Goal: Task Accomplishment & Management: Complete application form

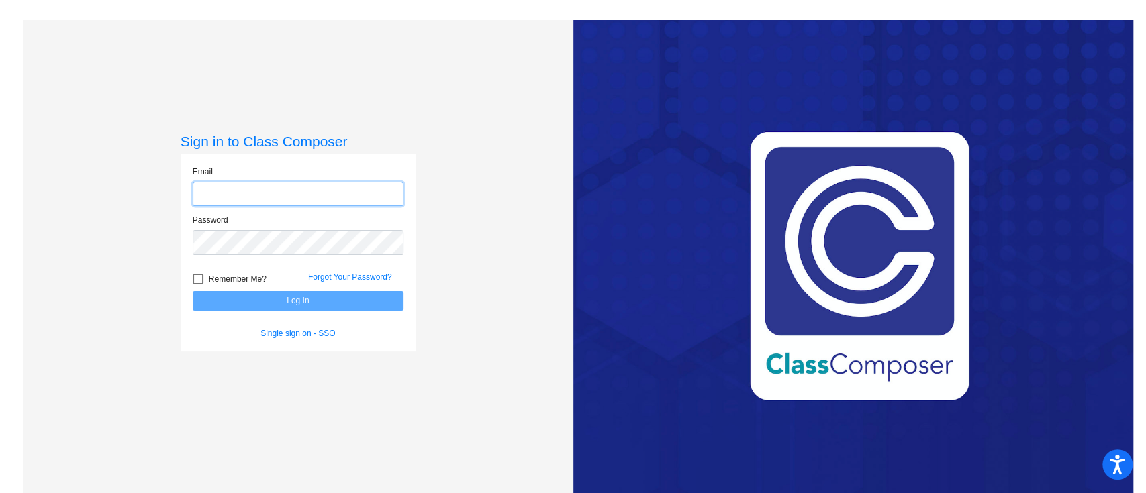
type input "[EMAIL_ADDRESS][DOMAIN_NAME]"
click at [323, 303] on button "Log In" at bounding box center [298, 300] width 211 height 19
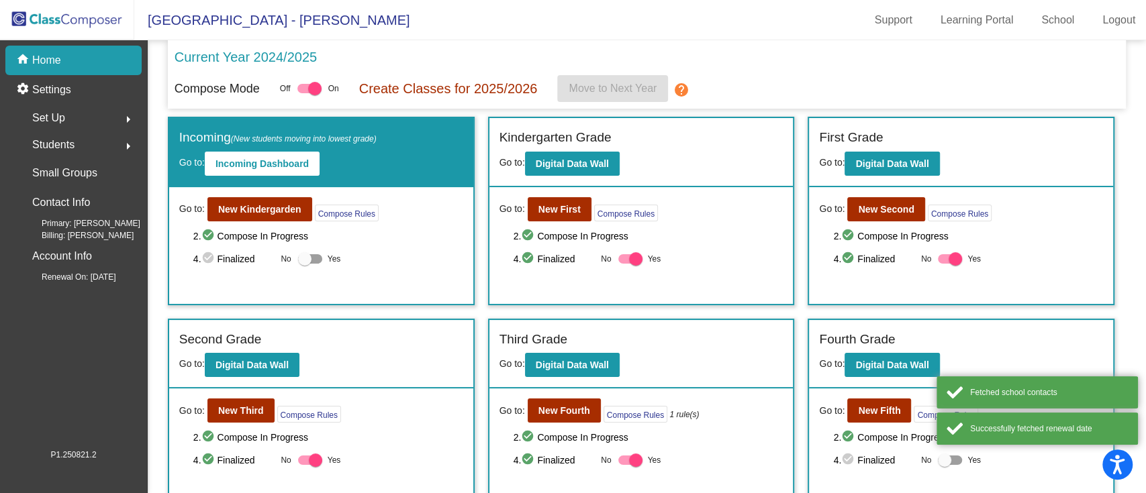
scroll to position [96, 0]
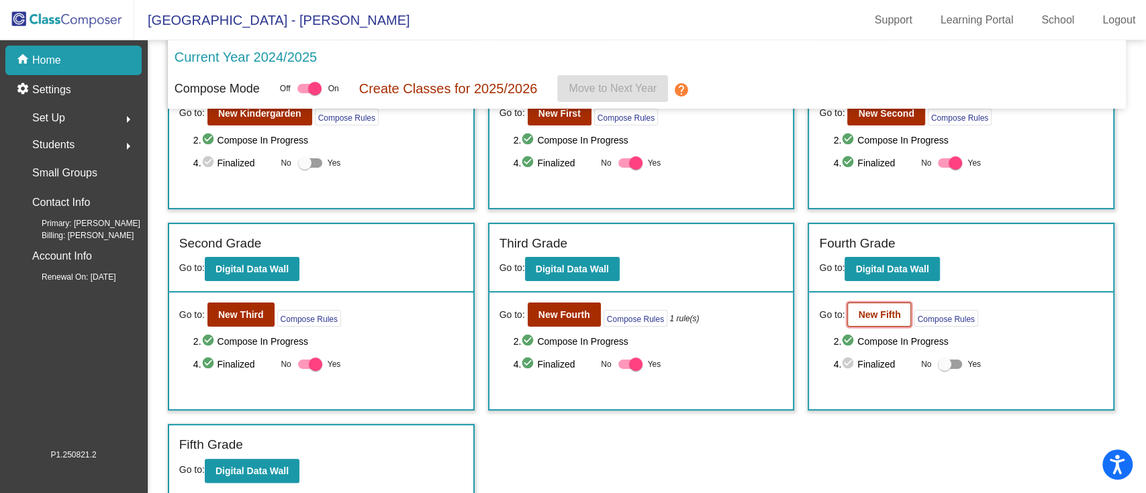
click at [861, 314] on b "New Fifth" at bounding box center [879, 315] width 42 height 11
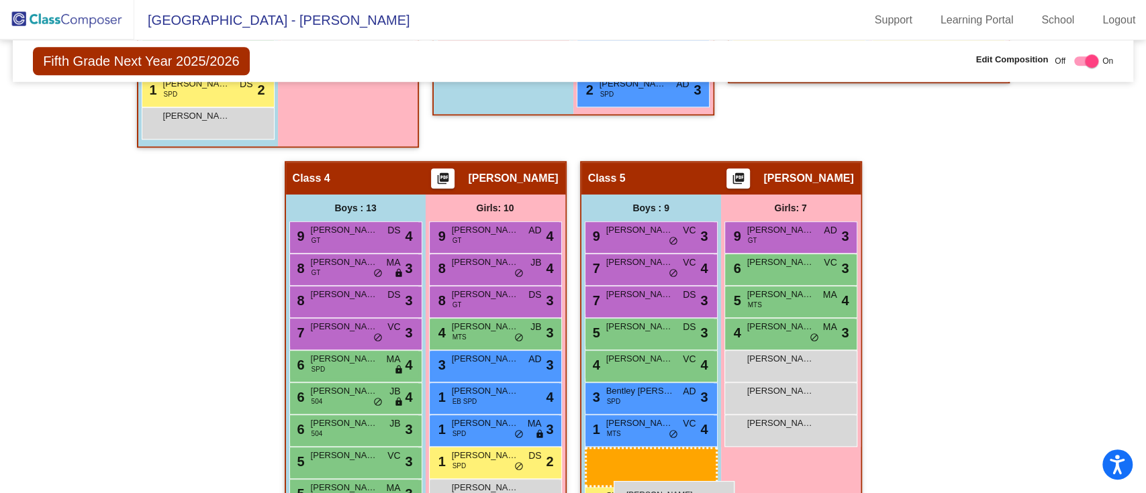
scroll to position [774, 0]
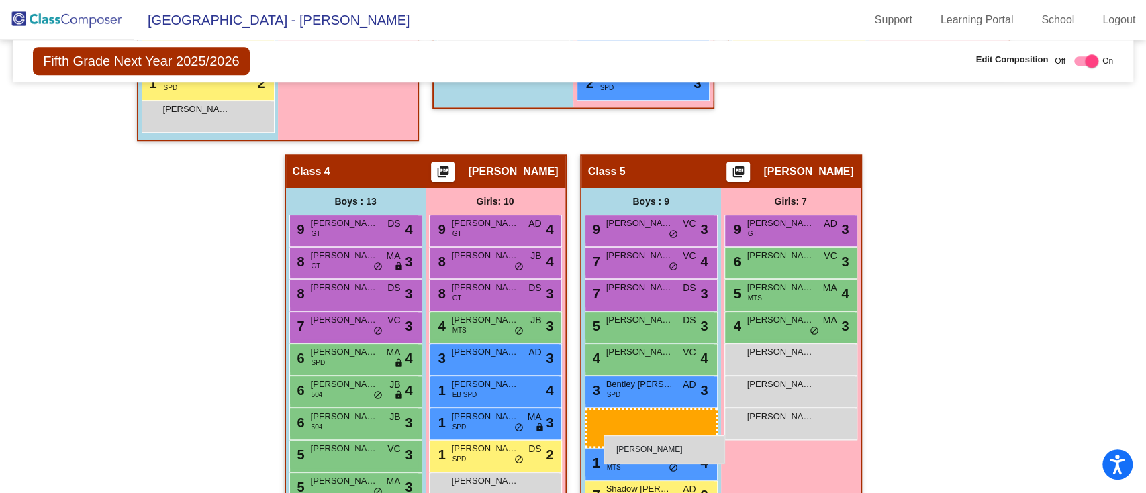
drag, startPoint x: 242, startPoint y: 343, endPoint x: 604, endPoint y: 436, distance: 373.6
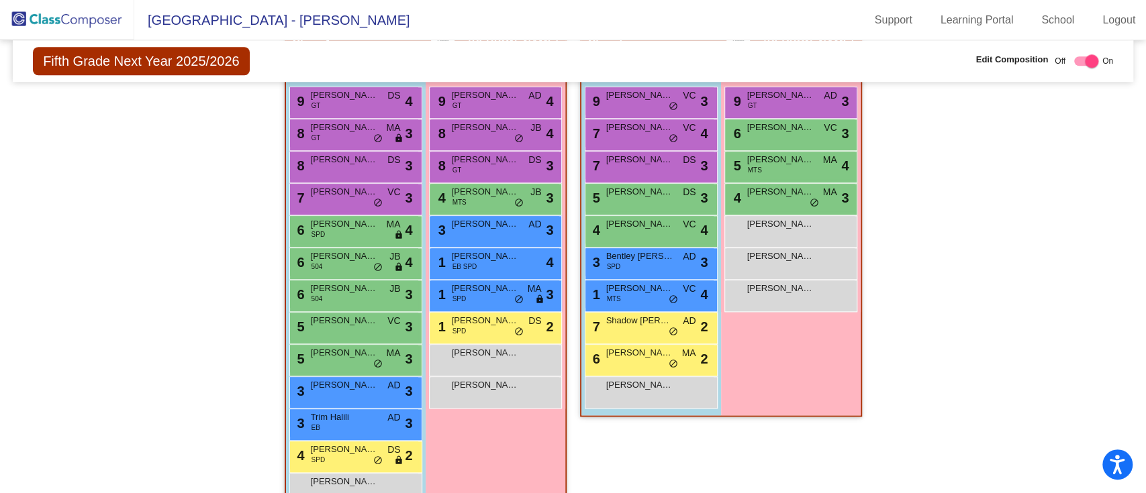
scroll to position [902, 0]
click at [699, 390] on div "[PERSON_NAME] lock do_not_disturb_alt" at bounding box center [649, 392] width 128 height 28
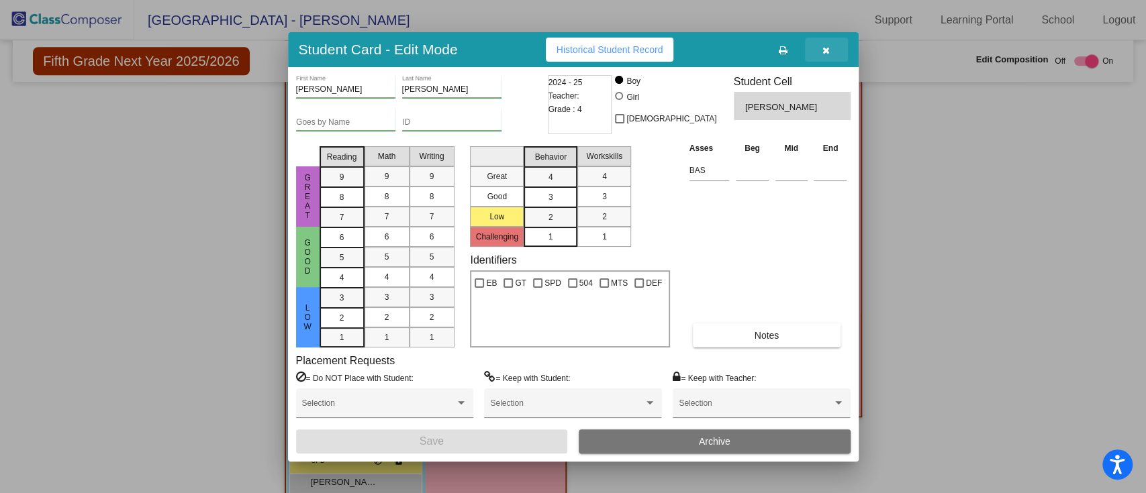
click at [828, 48] on icon "button" at bounding box center [825, 50] width 7 height 9
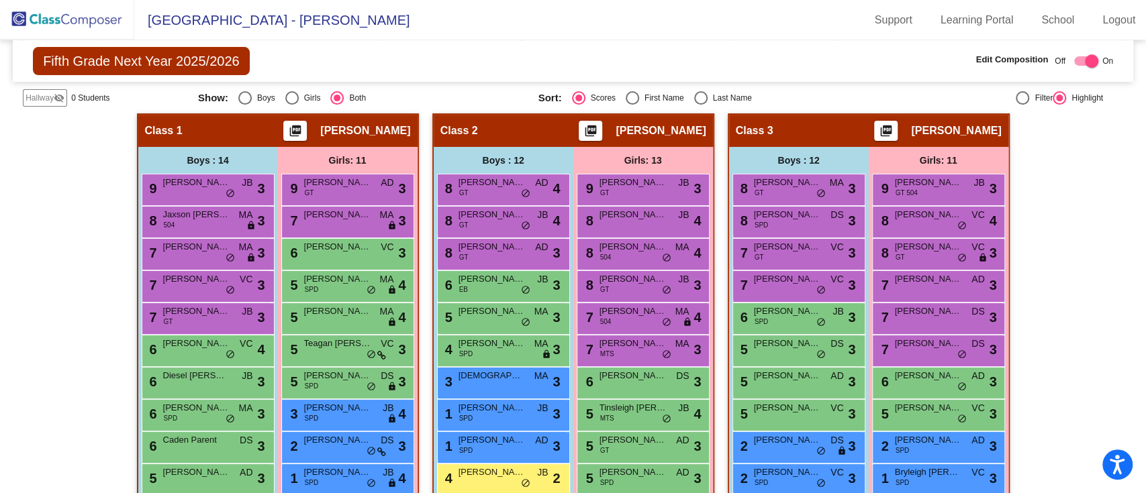
scroll to position [286, 0]
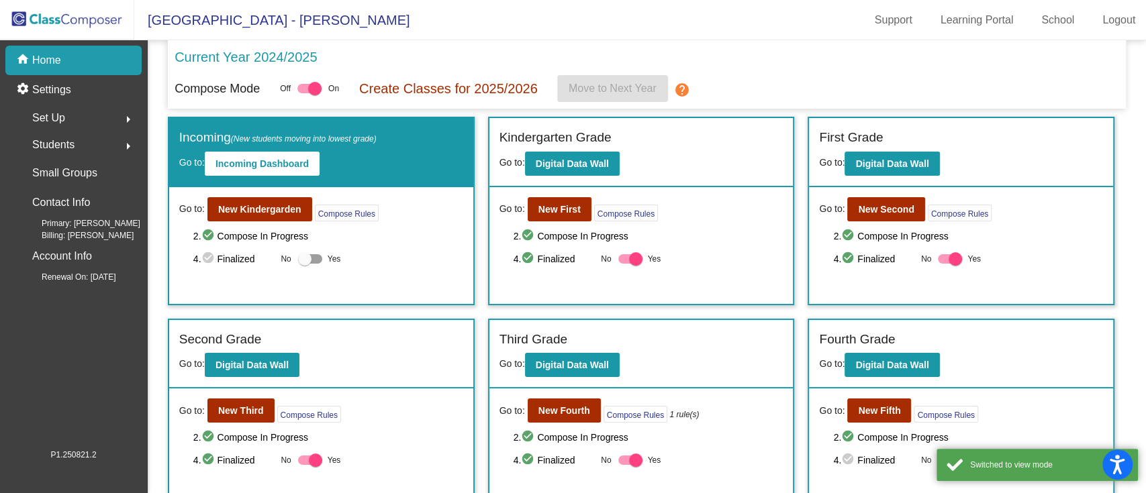
scroll to position [96, 0]
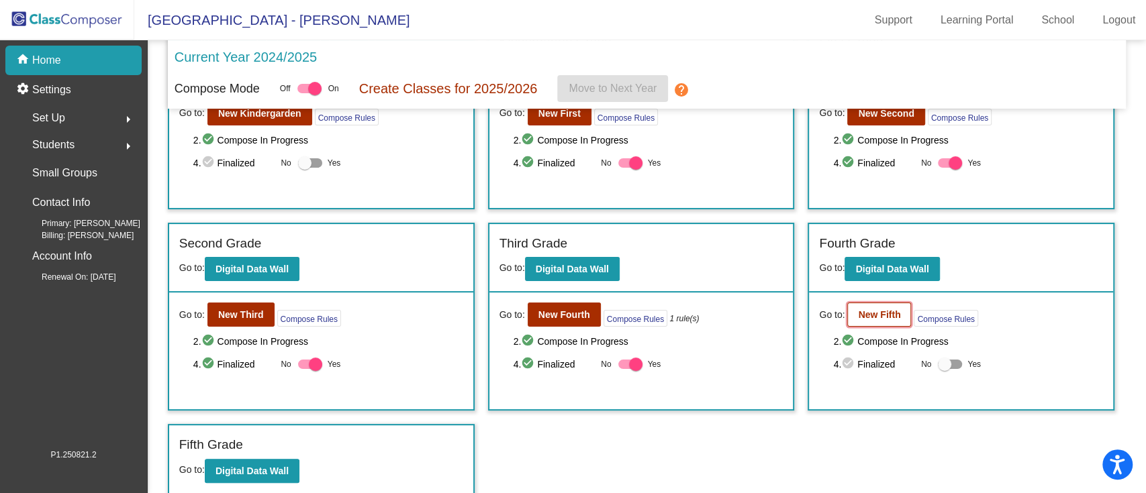
click at [878, 320] on button "New Fifth" at bounding box center [879, 315] width 64 height 24
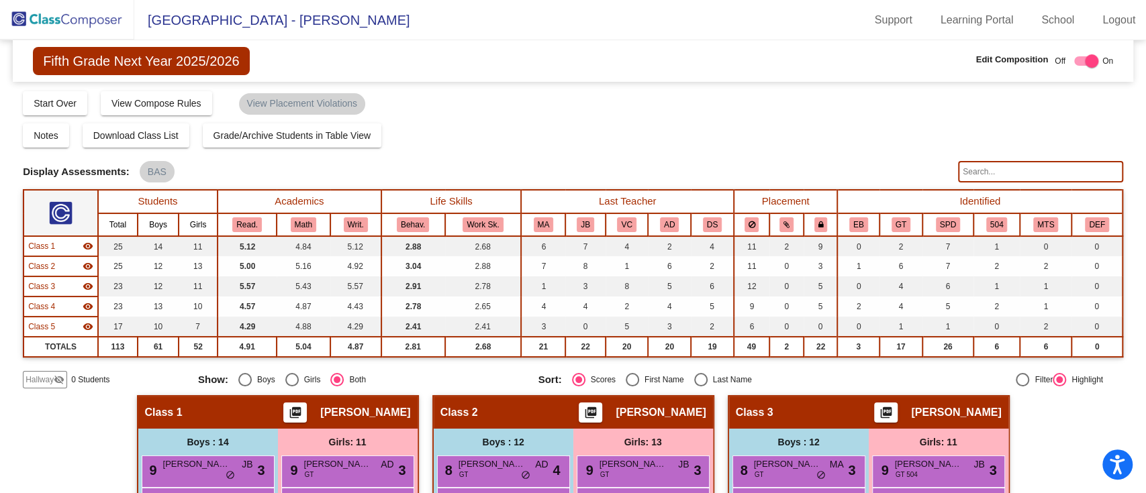
click at [54, 378] on mat-icon "visibility_off" at bounding box center [59, 380] width 11 height 11
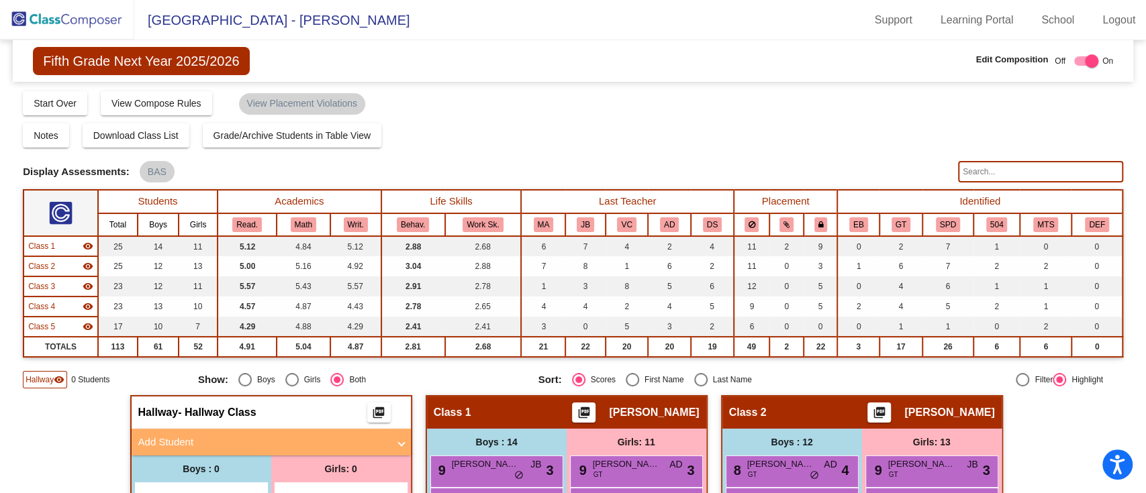
scroll to position [146, 0]
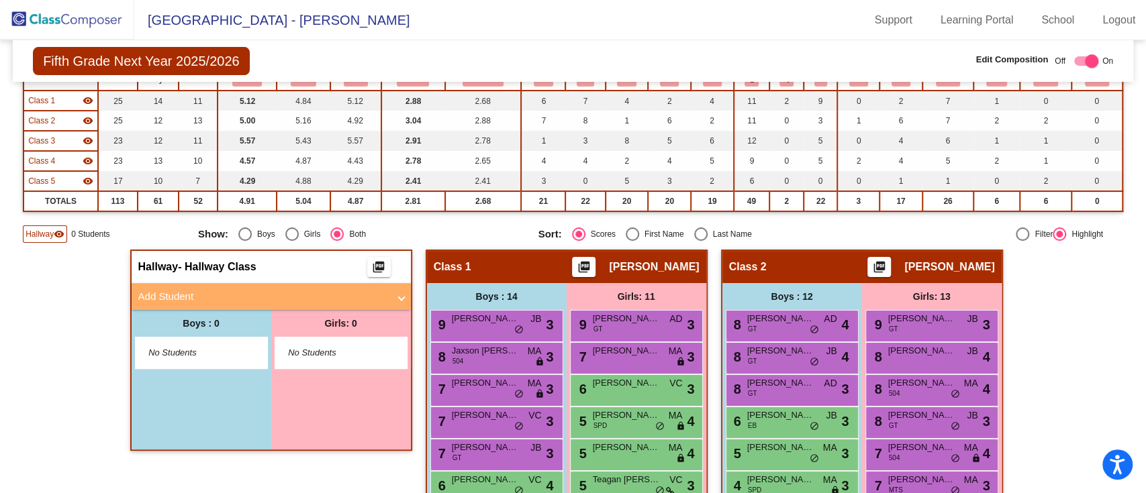
click at [179, 363] on div "No Students" at bounding box center [202, 353] width 132 height 31
click at [177, 350] on span "No Students" at bounding box center [190, 352] width 84 height 13
click at [171, 293] on mat-panel-title "Add Student" at bounding box center [263, 296] width 250 height 15
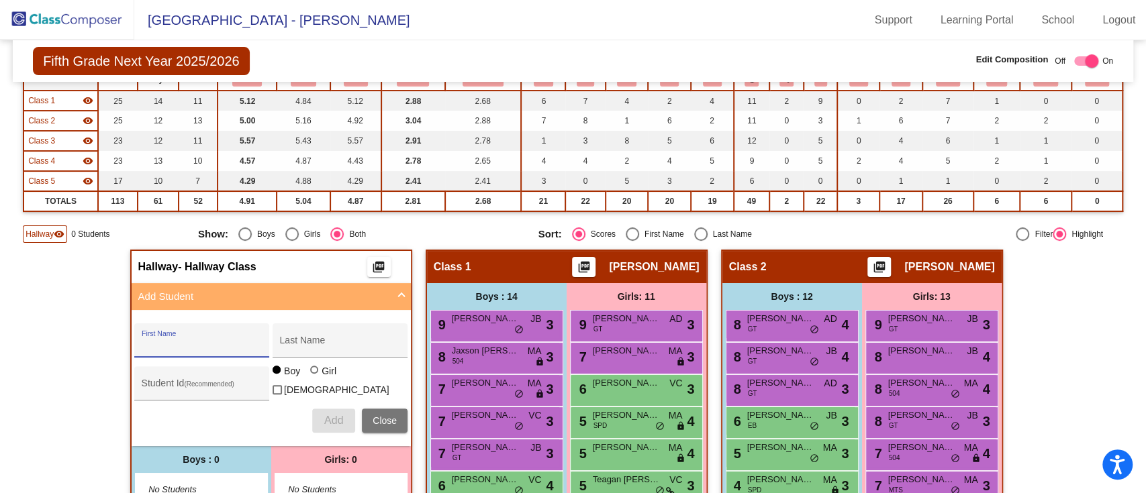
click at [193, 340] on input "First Name" at bounding box center [202, 345] width 121 height 11
type input "[PERSON_NAME]"
type input "k"
type input "[PERSON_NAME]"
click at [336, 420] on span "Add" at bounding box center [333, 420] width 19 height 11
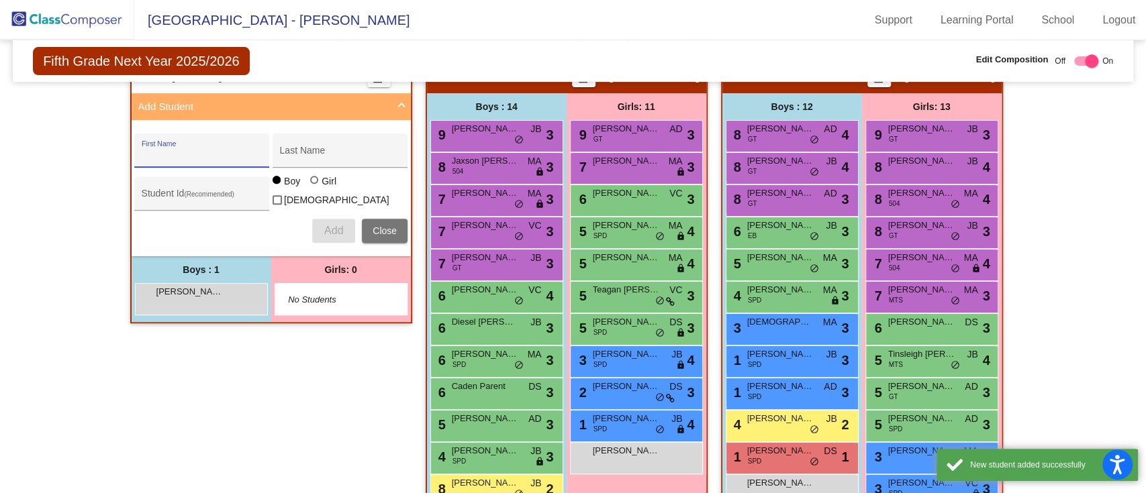
scroll to position [338, 0]
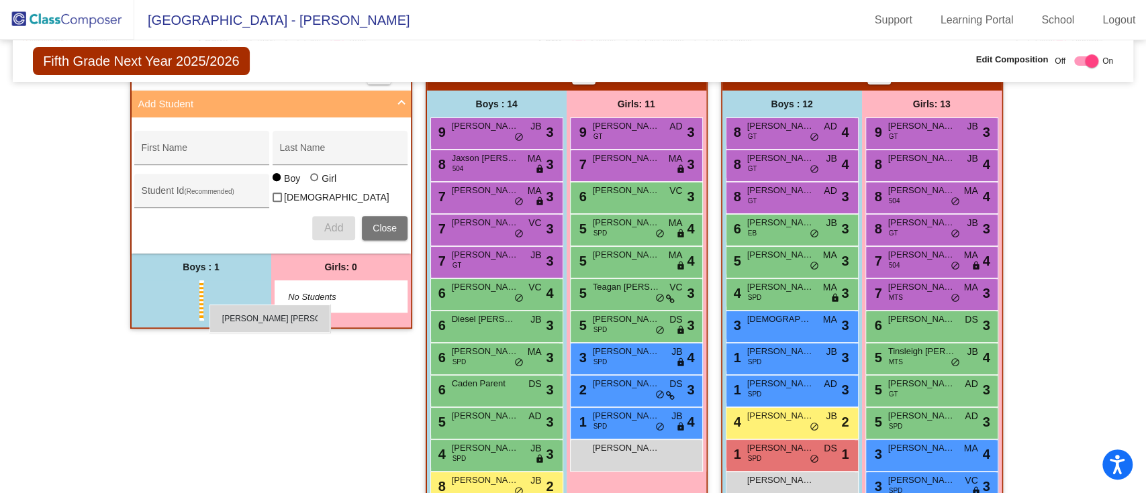
drag, startPoint x: 200, startPoint y: 308, endPoint x: 217, endPoint y: 307, distance: 16.8
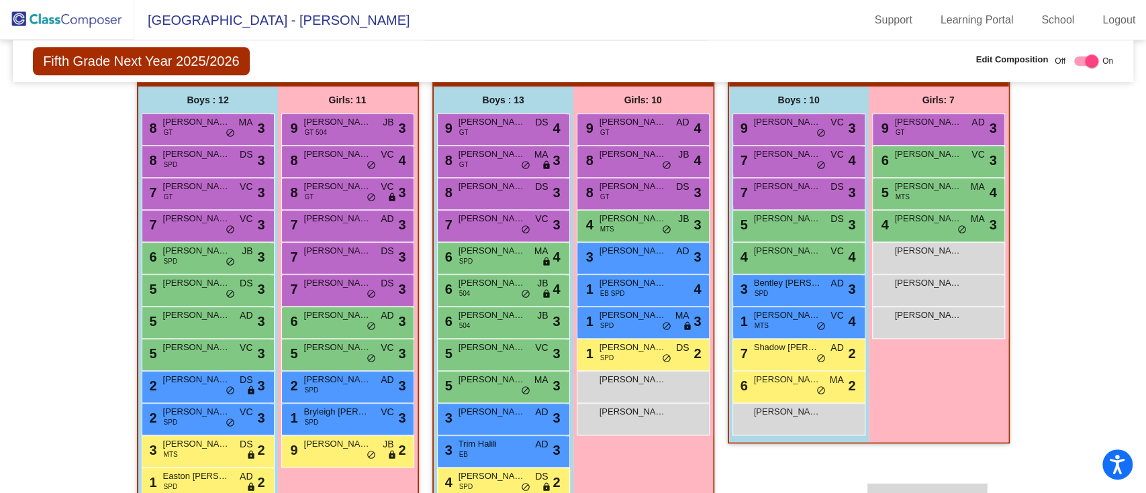
scroll to position [897, 0]
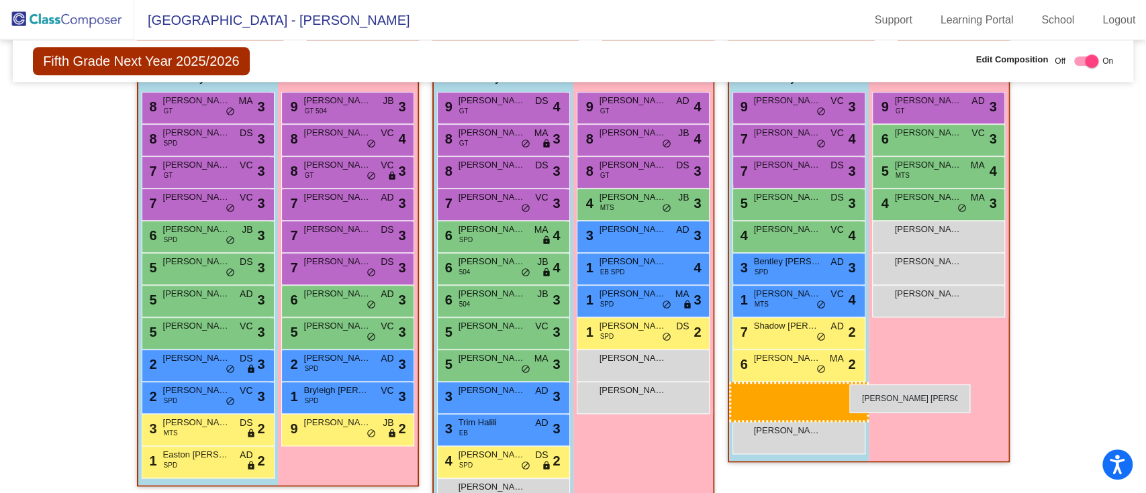
drag, startPoint x: 197, startPoint y: 292, endPoint x: 849, endPoint y: 385, distance: 659.1
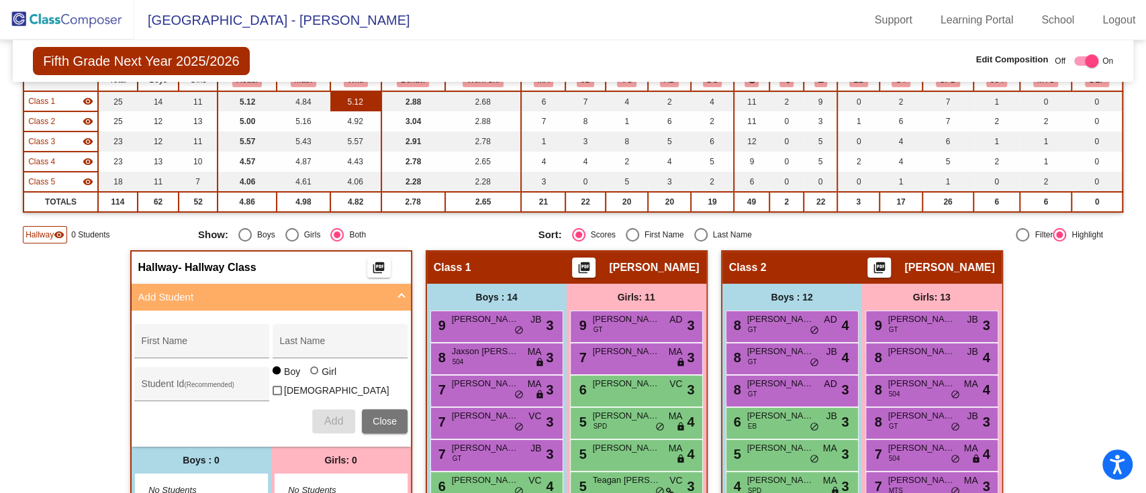
scroll to position [150, 0]
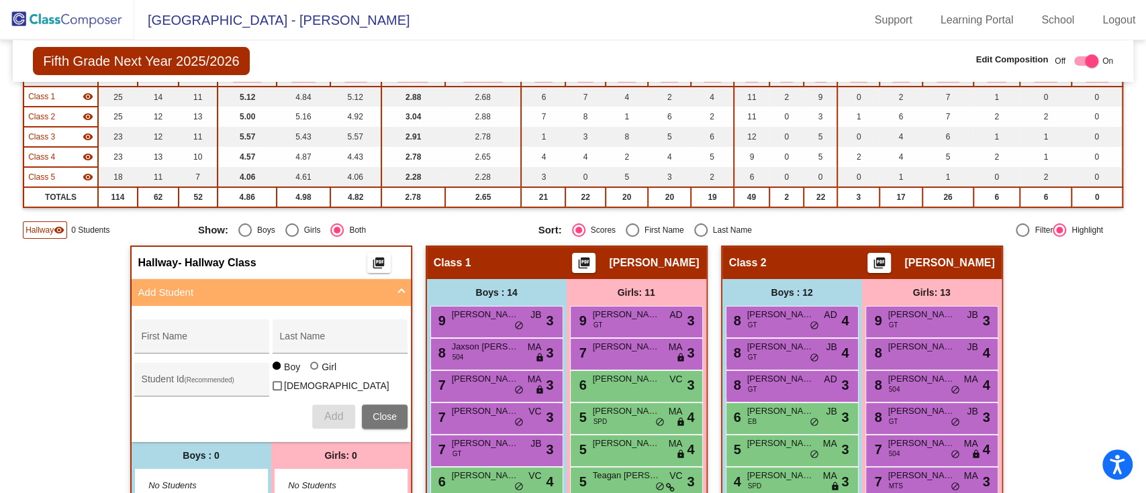
click at [387, 293] on span "Add Student" at bounding box center [268, 292] width 261 height 15
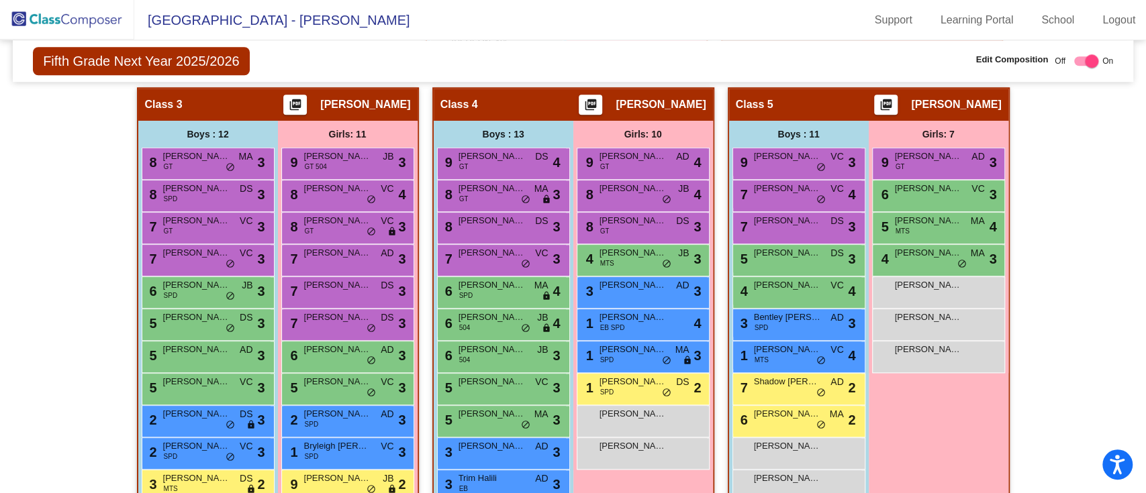
scroll to position [834, 0]
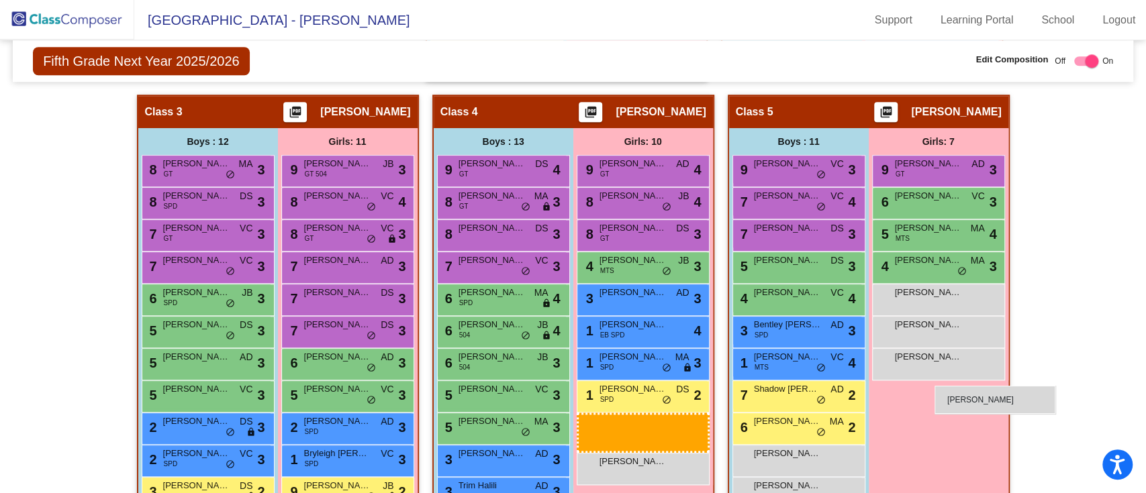
drag, startPoint x: 661, startPoint y: 429, endPoint x: 908, endPoint y: 375, distance: 252.8
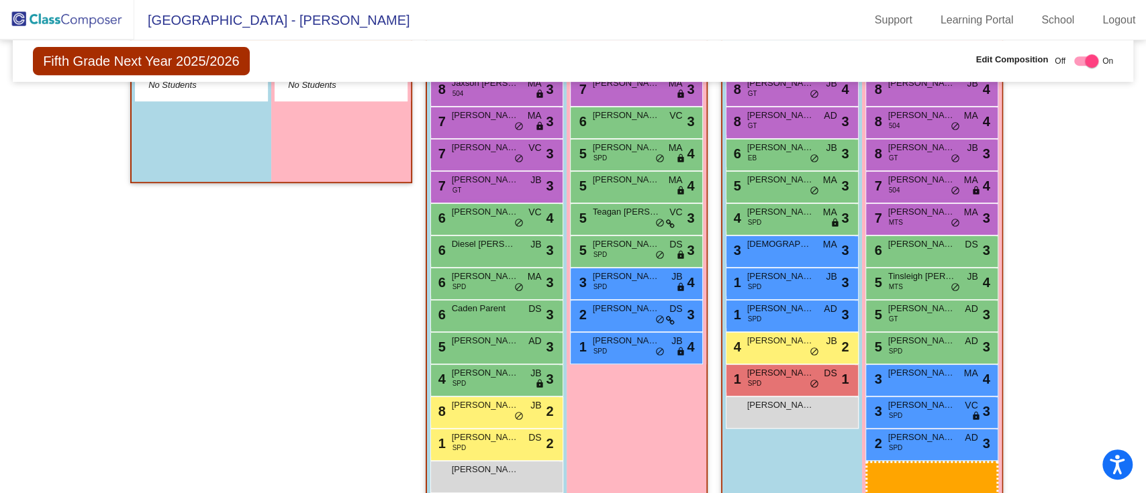
scroll to position [416, 0]
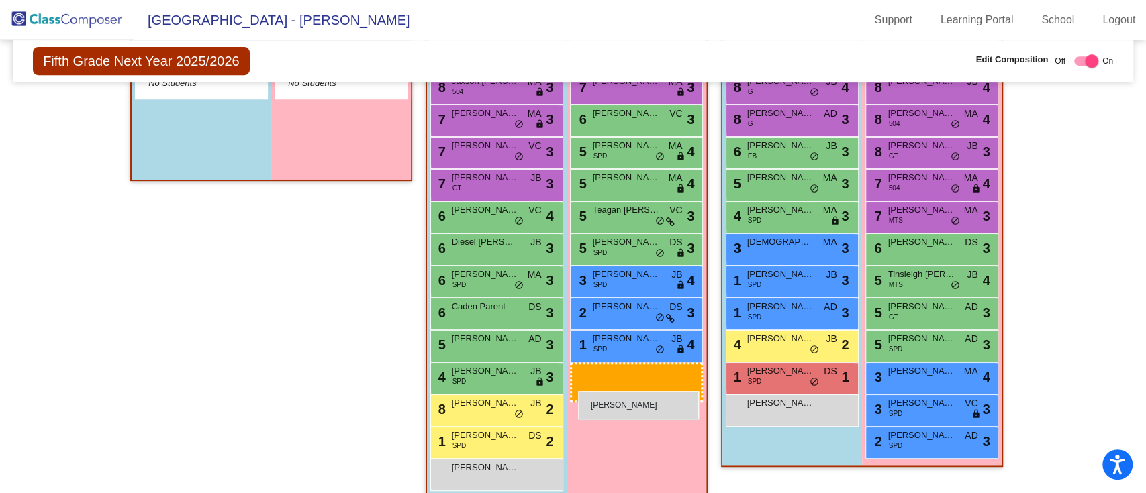
drag, startPoint x: 663, startPoint y: 400, endPoint x: 578, endPoint y: 390, distance: 85.2
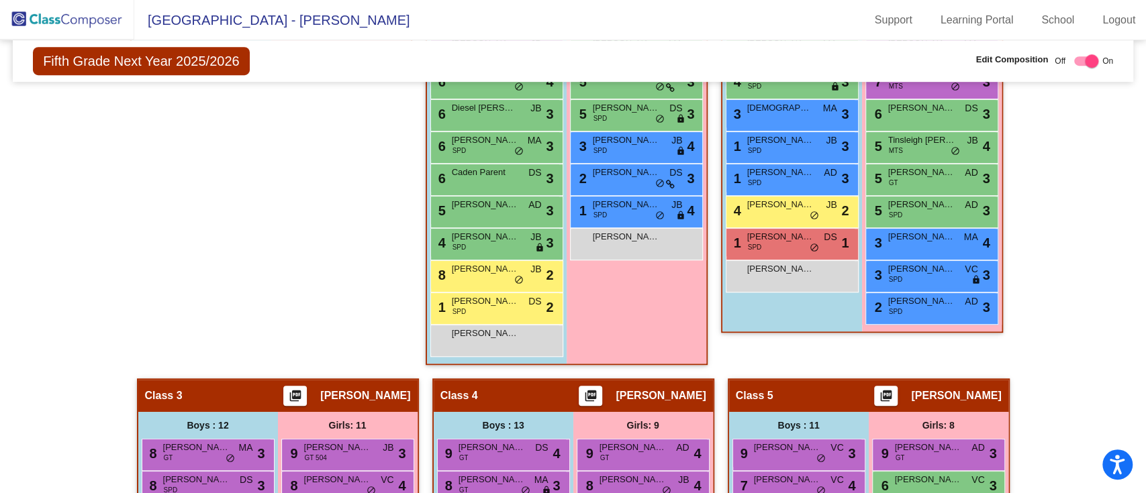
scroll to position [634, 0]
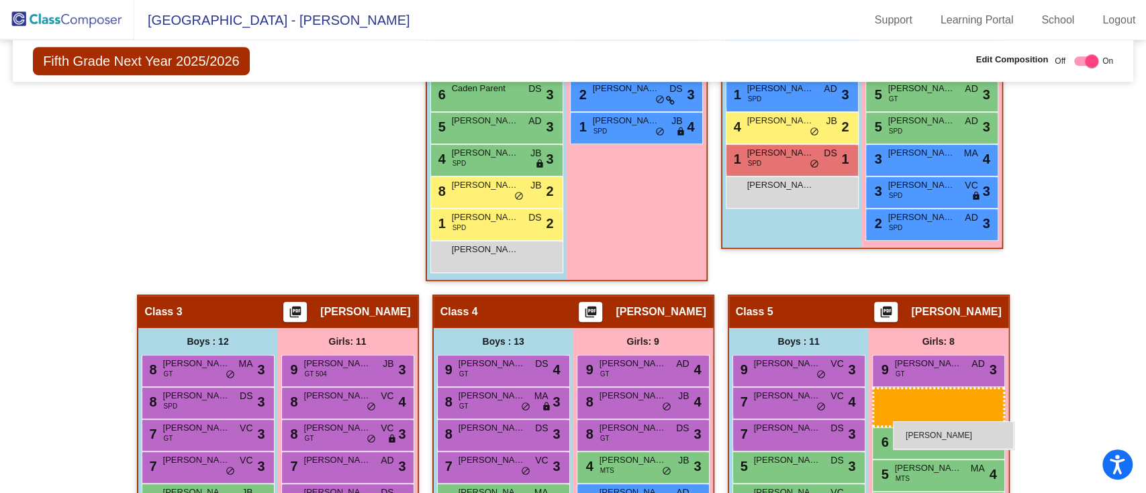
drag, startPoint x: 617, startPoint y: 158, endPoint x: 894, endPoint y: 422, distance: 382.3
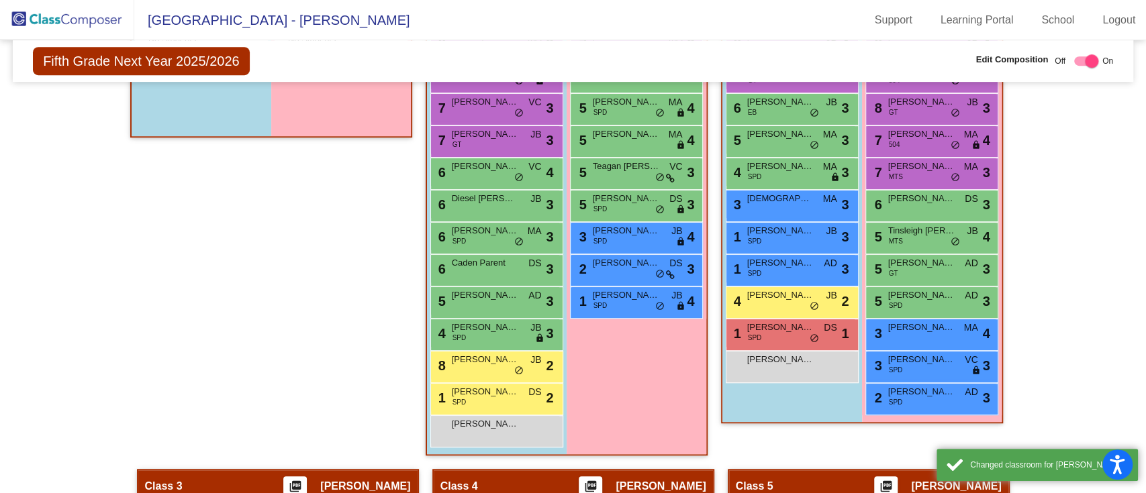
scroll to position [459, 0]
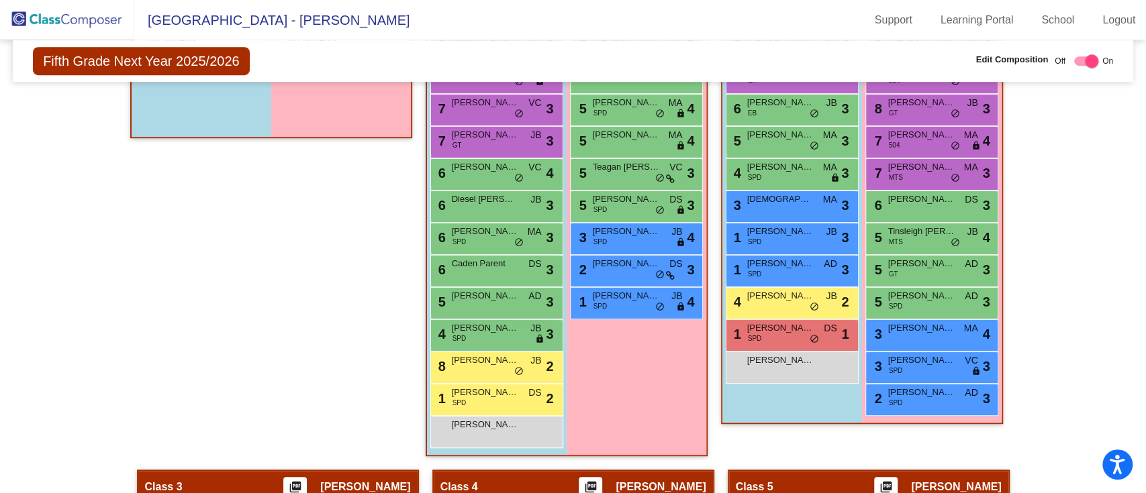
click at [30, 195] on div "Hallway - Hallway Class picture_as_pdf Add Student First Name Last Name Student…" at bounding box center [573, 454] width 1100 height 1034
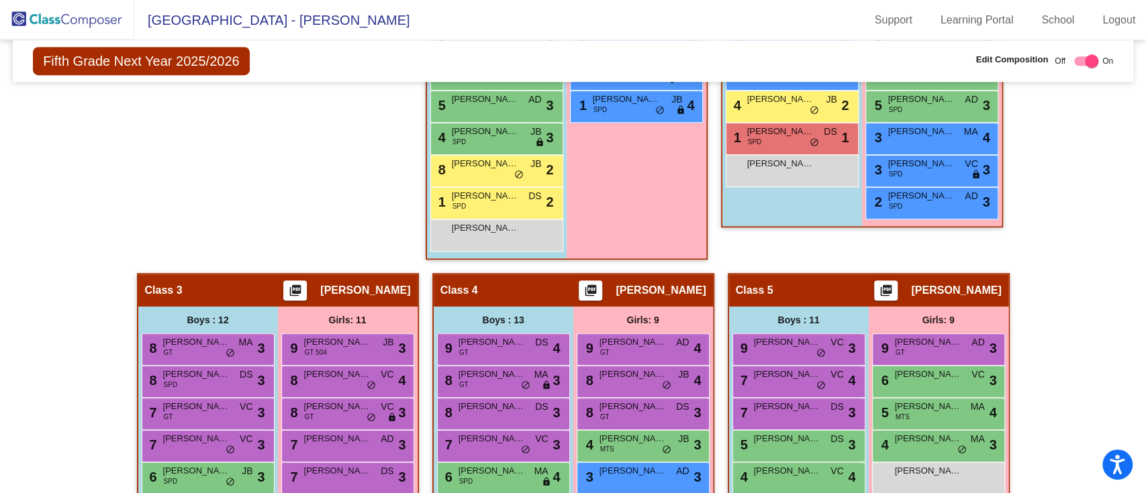
scroll to position [657, 0]
